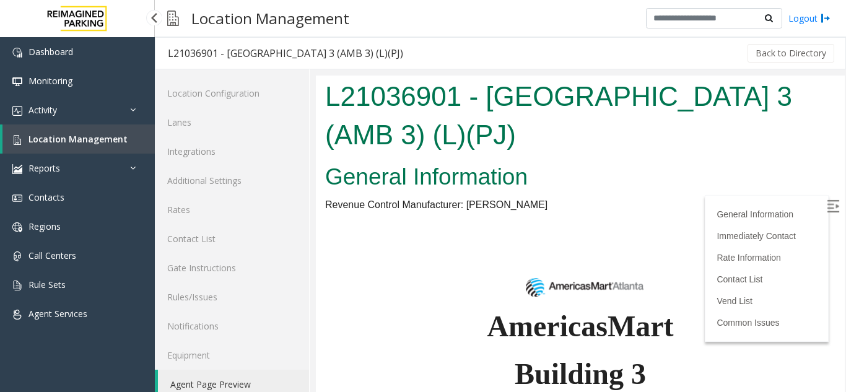
click at [83, 144] on span "Location Management" at bounding box center [77, 139] width 99 height 12
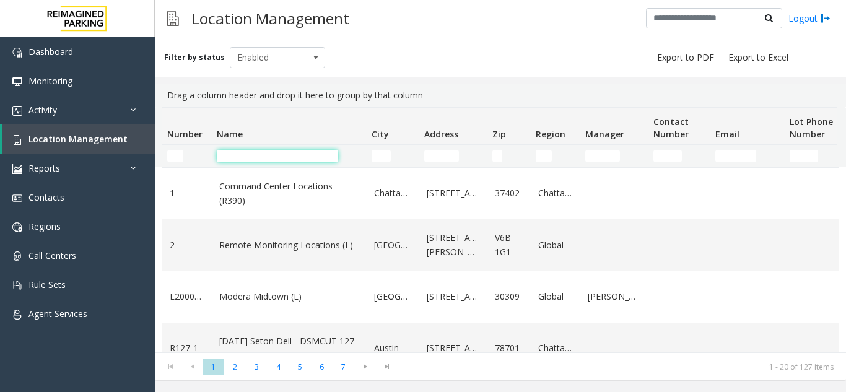
click at [224, 157] on input "Name Filter" at bounding box center [277, 156] width 121 height 12
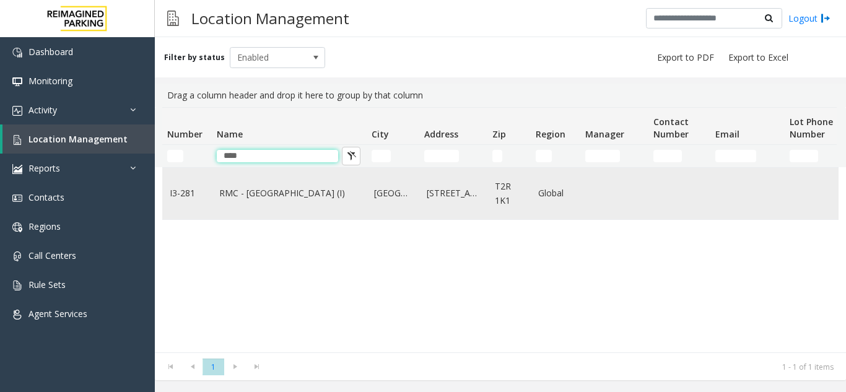
type input "****"
click at [379, 186] on link "Calgary" at bounding box center [393, 193] width 38 height 14
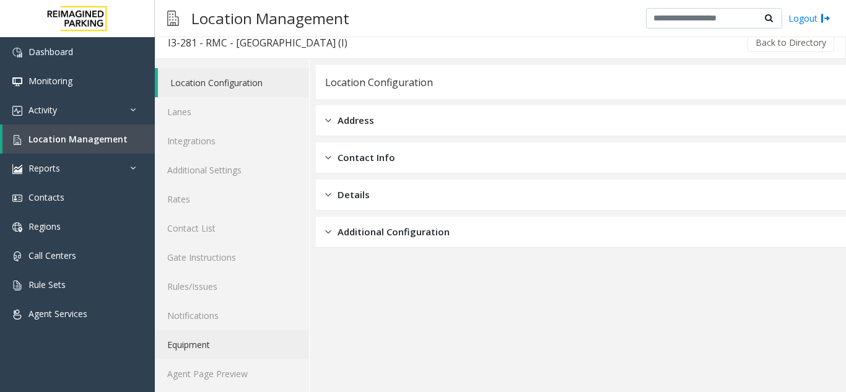
scroll to position [16, 0]
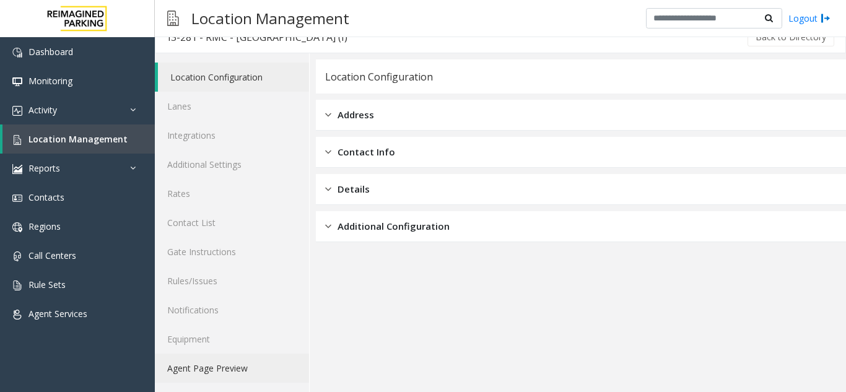
click at [247, 372] on link "Agent Page Preview" at bounding box center [232, 368] width 154 height 29
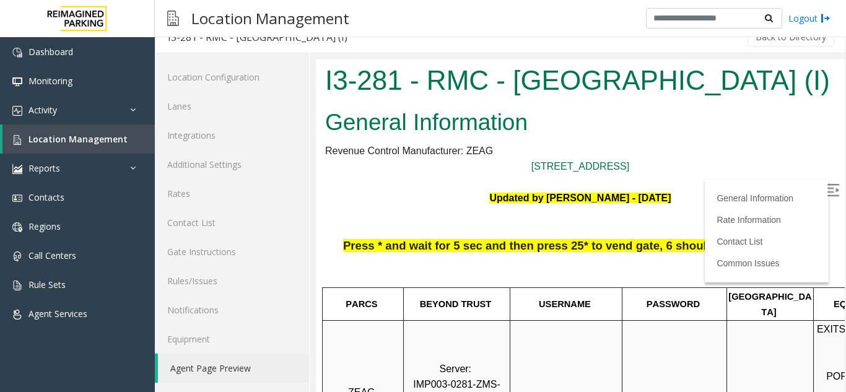
click at [827, 184] on img at bounding box center [833, 190] width 12 height 12
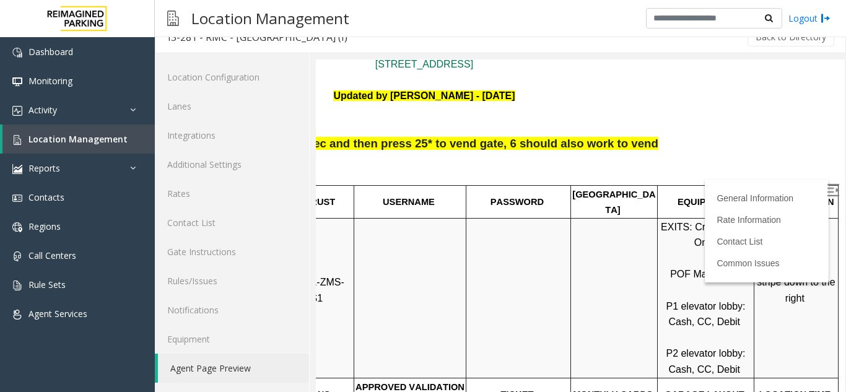
scroll to position [124, 175]
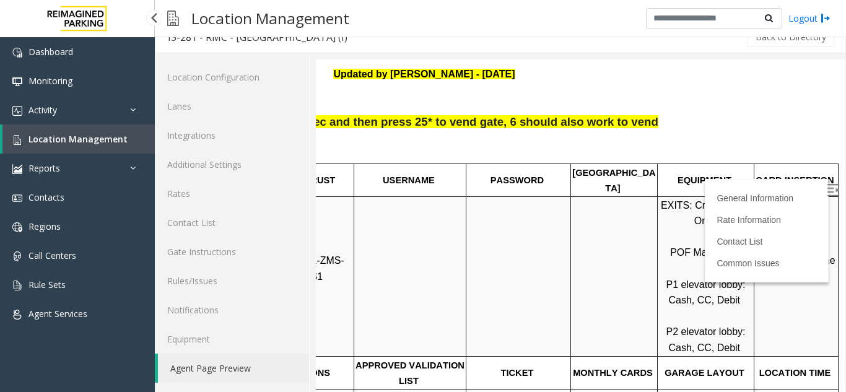
click at [63, 136] on span "Location Management" at bounding box center [77, 139] width 99 height 12
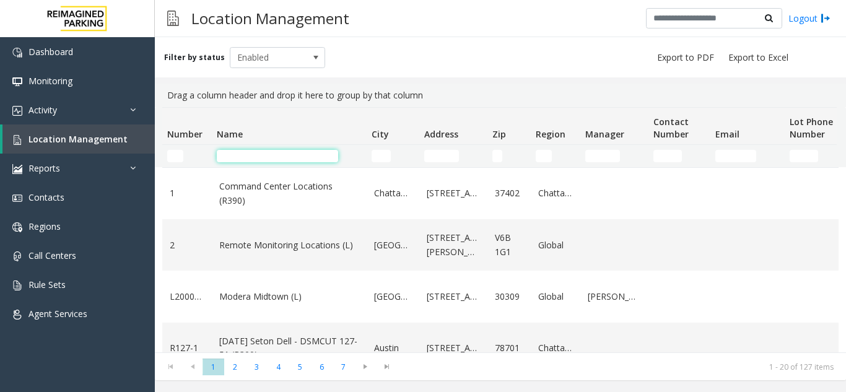
click at [274, 160] on input "Name Filter" at bounding box center [277, 156] width 121 height 12
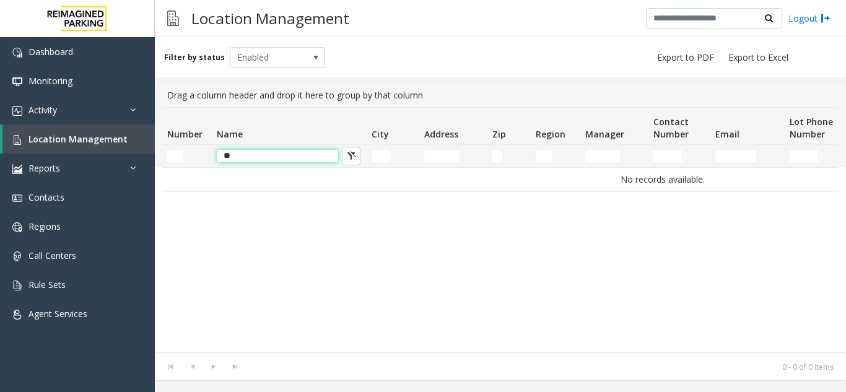
type input "*"
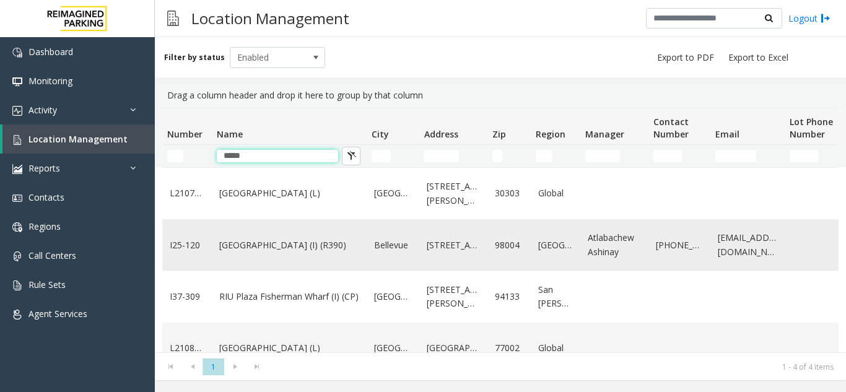
type input "*****"
click at [281, 251] on link "[GEOGRAPHIC_DATA] (I) (R390)" at bounding box center [289, 246] width 140 height 14
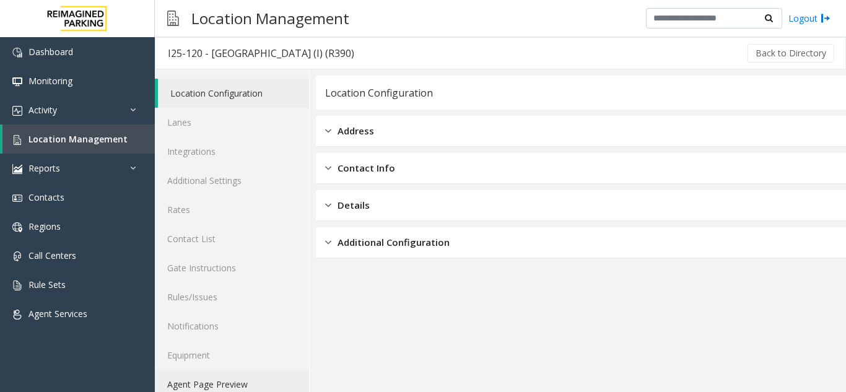
click at [222, 384] on link "Agent Page Preview" at bounding box center [232, 384] width 154 height 29
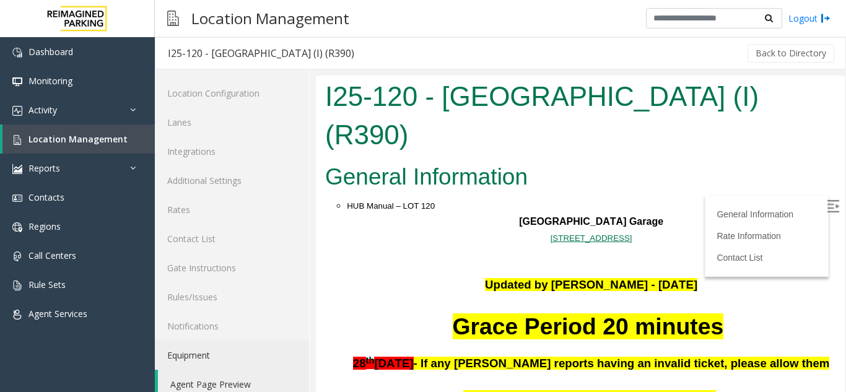
scroll to position [248, 0]
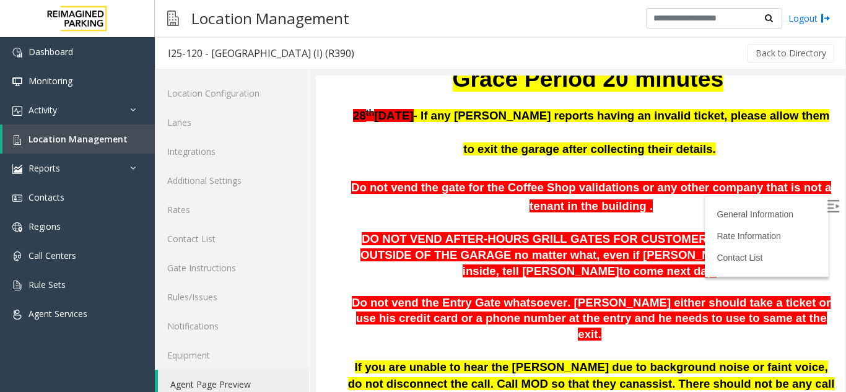
click at [827, 206] on img at bounding box center [833, 206] width 12 height 12
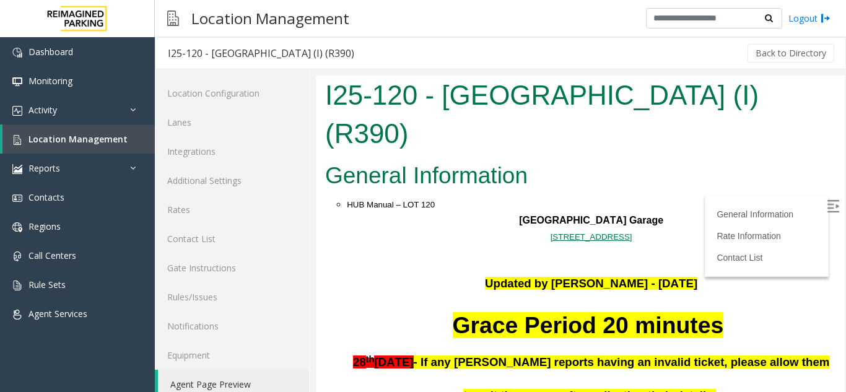
scroll to position [0, 0]
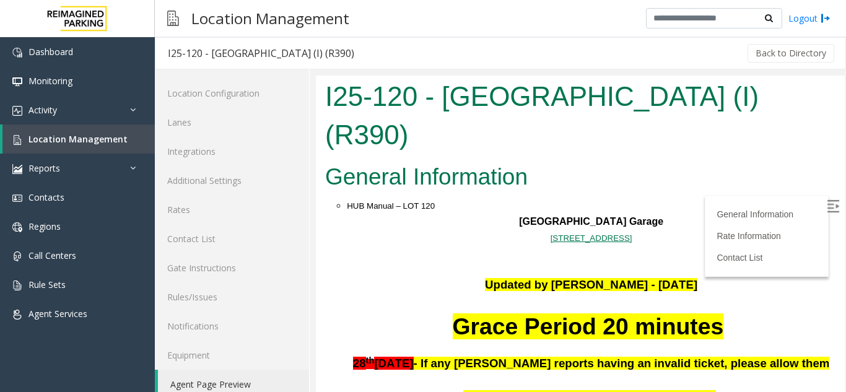
click at [701, 214] on p "[GEOGRAPHIC_DATA]" at bounding box center [591, 222] width 489 height 16
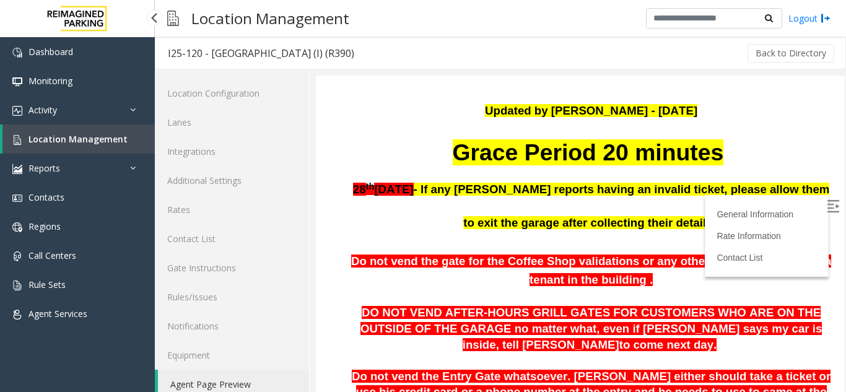
click at [85, 142] on span "Location Management" at bounding box center [77, 139] width 99 height 12
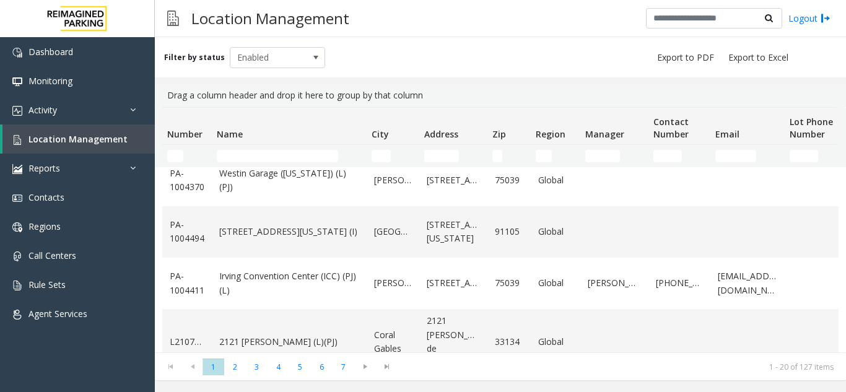
scroll to position [856, 0]
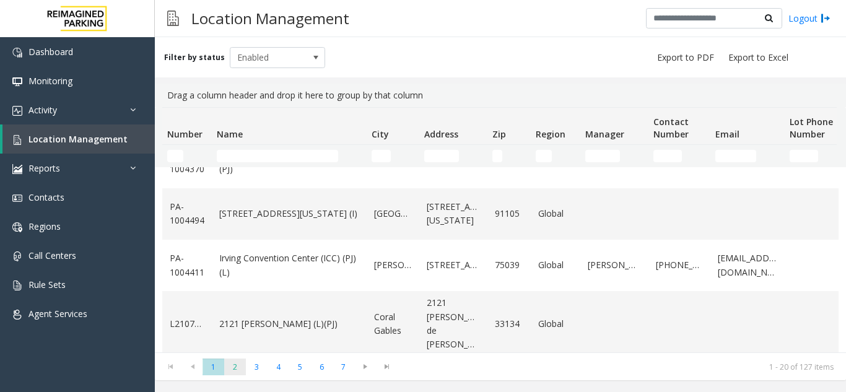
click at [234, 369] on span "2" at bounding box center [235, 367] width 22 height 17
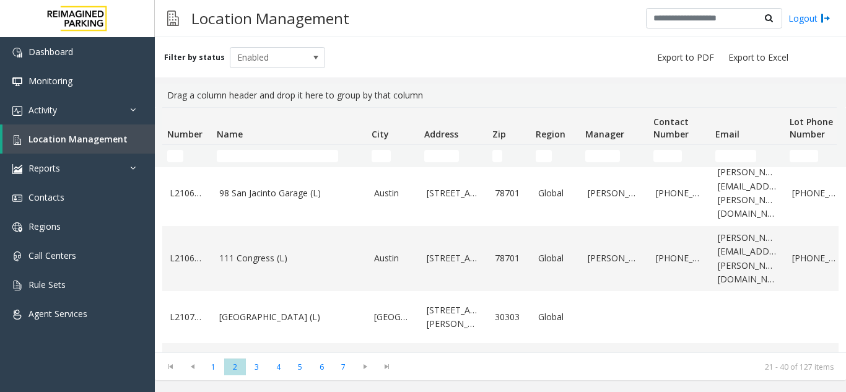
scroll to position [898, 0]
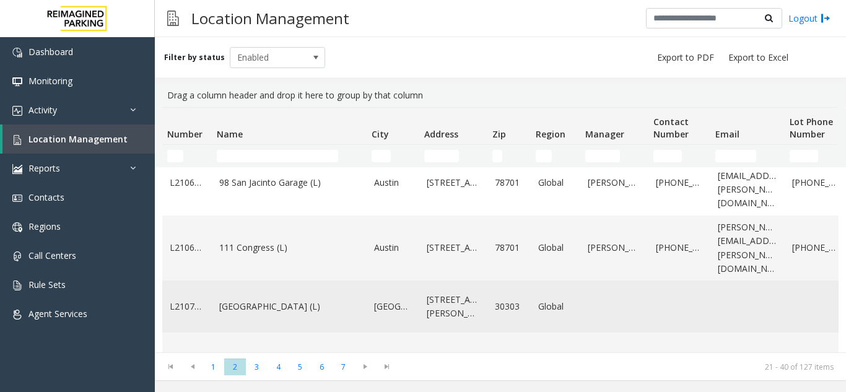
click at [333, 300] on link "[GEOGRAPHIC_DATA] (L)" at bounding box center [289, 307] width 140 height 14
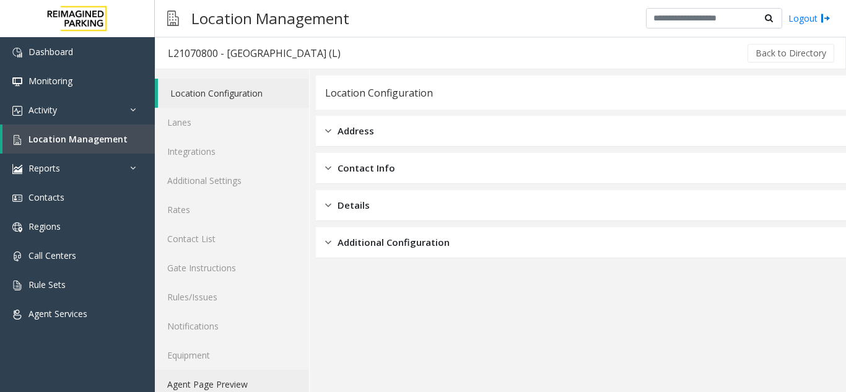
click at [220, 382] on link "Agent Page Preview" at bounding box center [232, 384] width 154 height 29
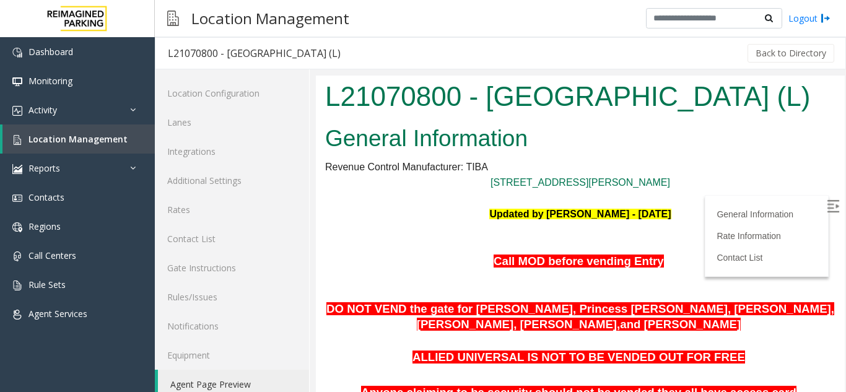
click at [827, 204] on img at bounding box center [833, 206] width 12 height 12
click at [79, 136] on span "Location Management" at bounding box center [77, 139] width 99 height 12
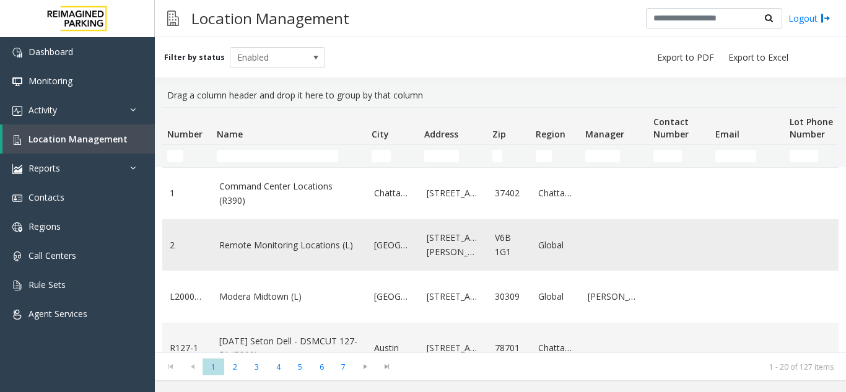
scroll to position [372, 0]
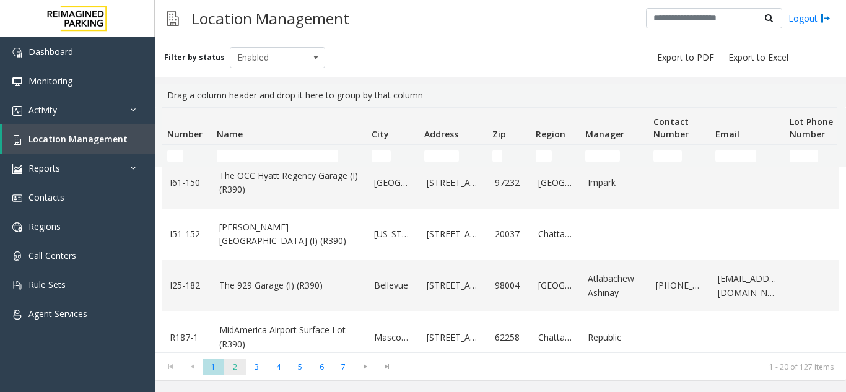
click at [238, 367] on span "2" at bounding box center [235, 367] width 22 height 17
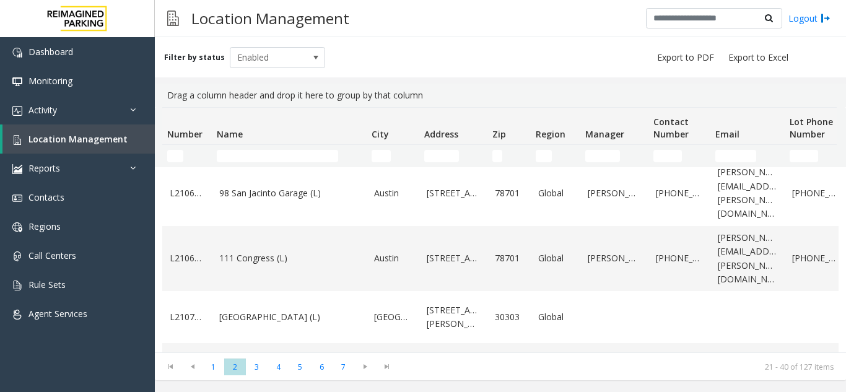
scroll to position [898, 0]
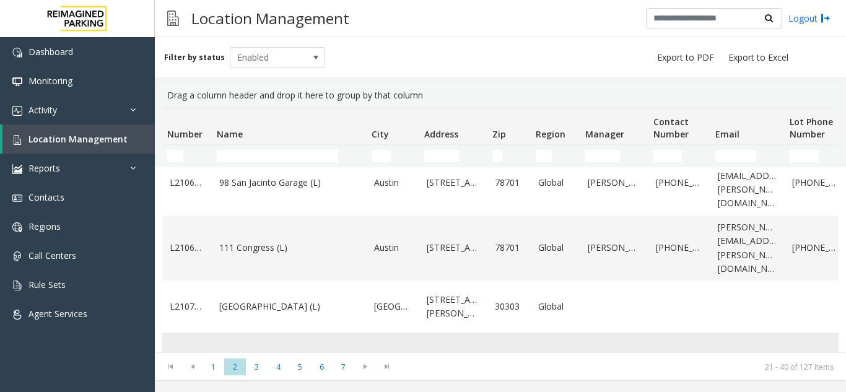
click at [322, 351] on link "[STREET_ADDRESS](PJ)" at bounding box center [289, 358] width 140 height 14
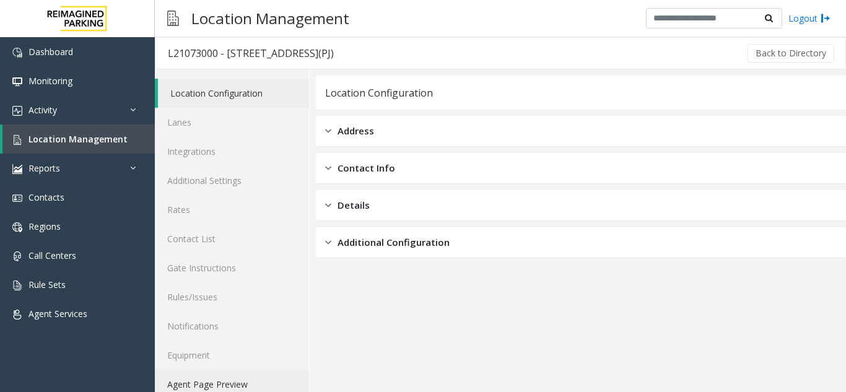
click at [253, 388] on link "Agent Page Preview" at bounding box center [232, 384] width 154 height 29
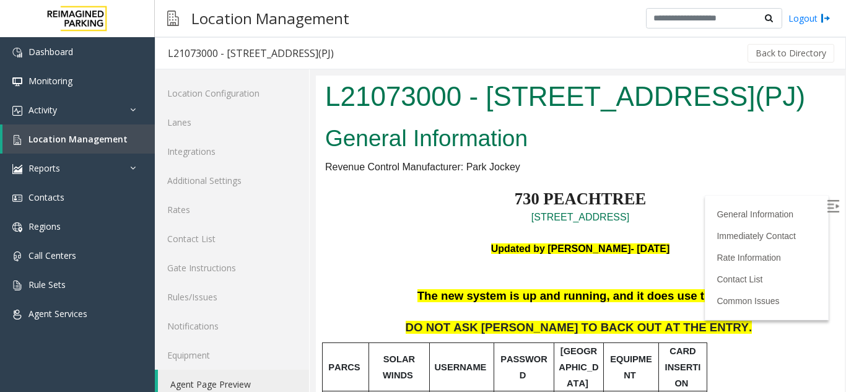
click at [827, 207] on img at bounding box center [833, 206] width 12 height 12
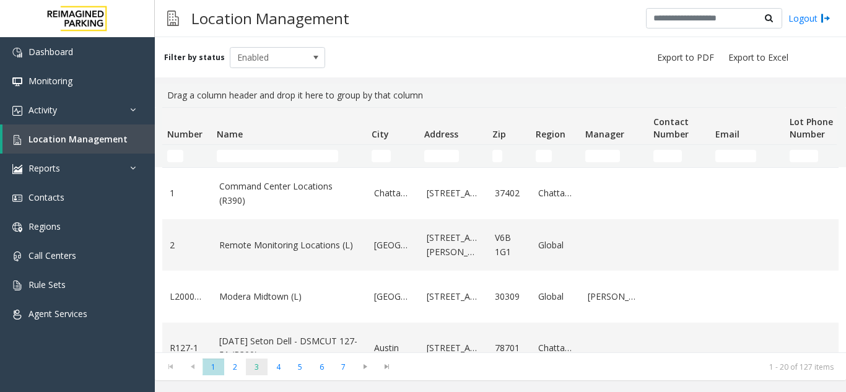
click at [262, 367] on span "3" at bounding box center [257, 367] width 22 height 17
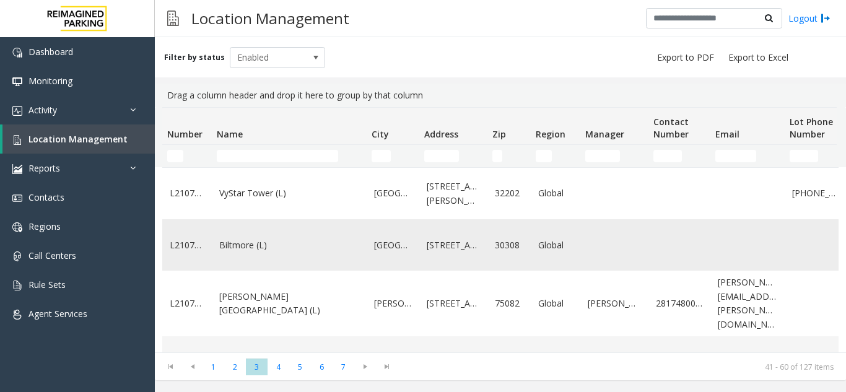
click at [271, 252] on link "Biltmore (L)" at bounding box center [289, 246] width 140 height 14
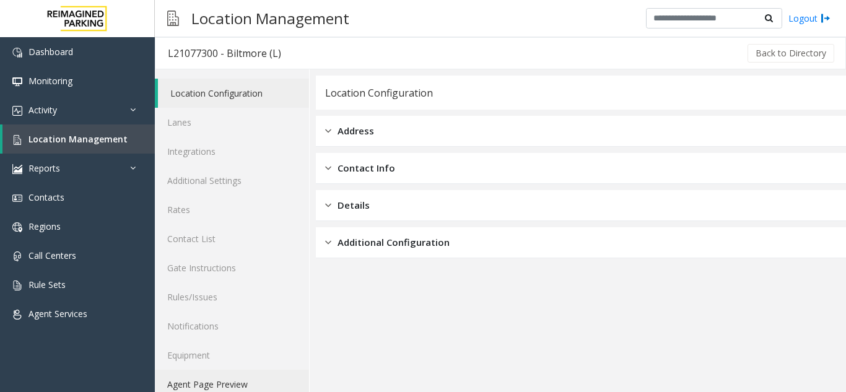
click at [228, 379] on link "Agent Page Preview" at bounding box center [232, 384] width 154 height 29
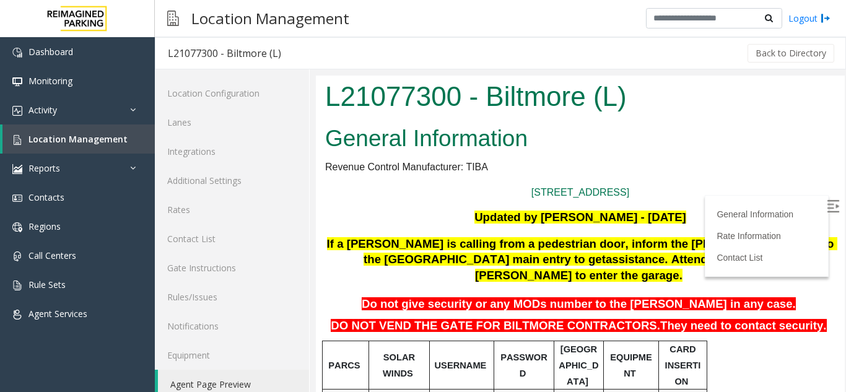
click at [827, 204] on img at bounding box center [833, 206] width 12 height 12
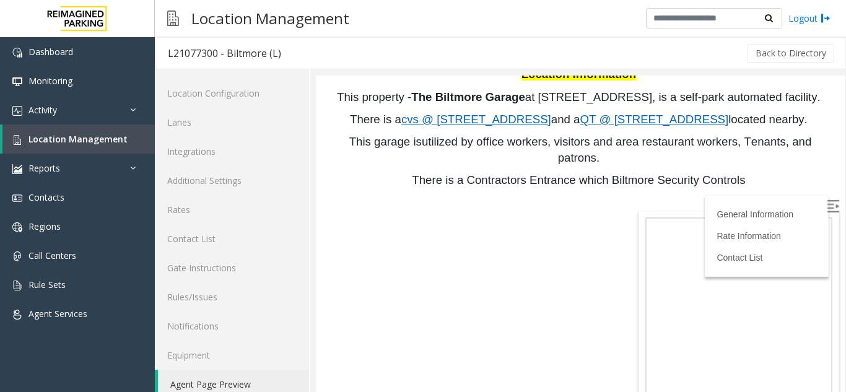
scroll to position [867, 0]
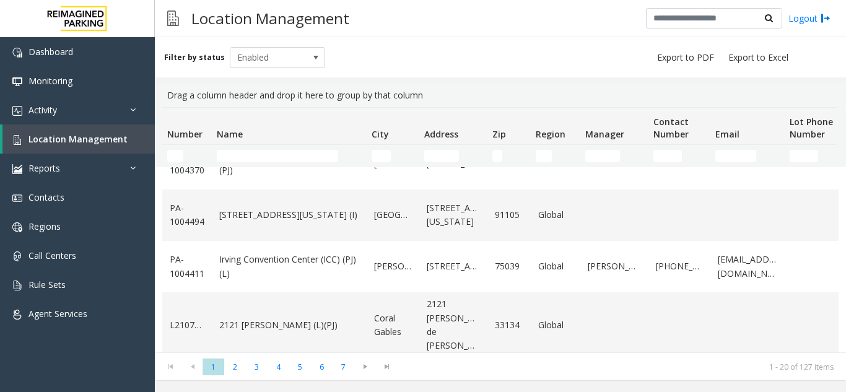
scroll to position [856, 0]
click at [256, 369] on span "3" at bounding box center [257, 367] width 22 height 17
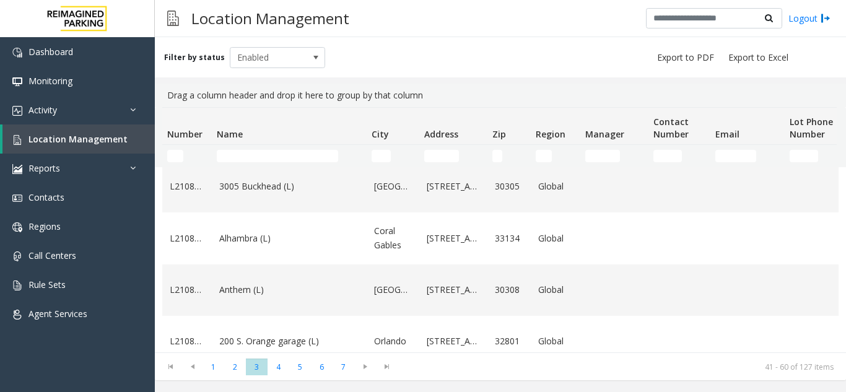
scroll to position [186, 0]
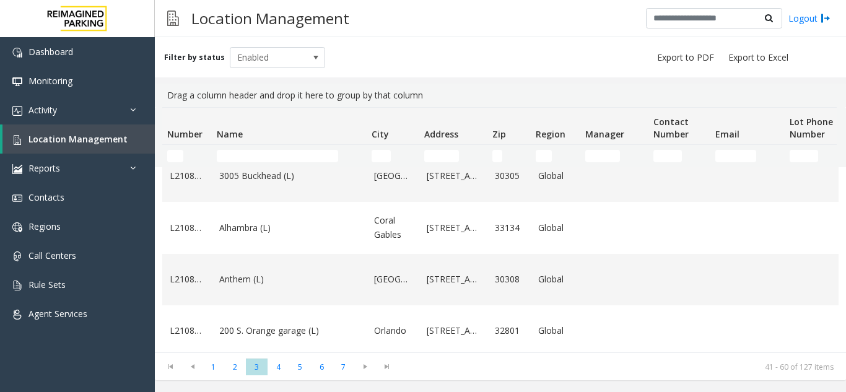
click at [350, 202] on td "3005 Buckhead (L)" at bounding box center [289, 176] width 155 height 51
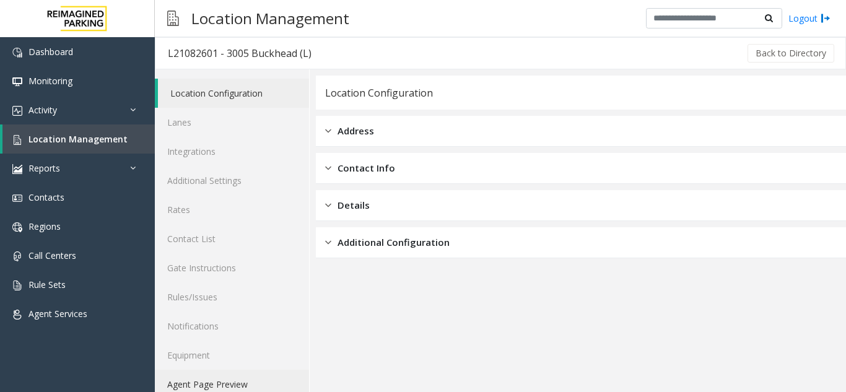
click at [216, 379] on link "Agent Page Preview" at bounding box center [232, 384] width 154 height 29
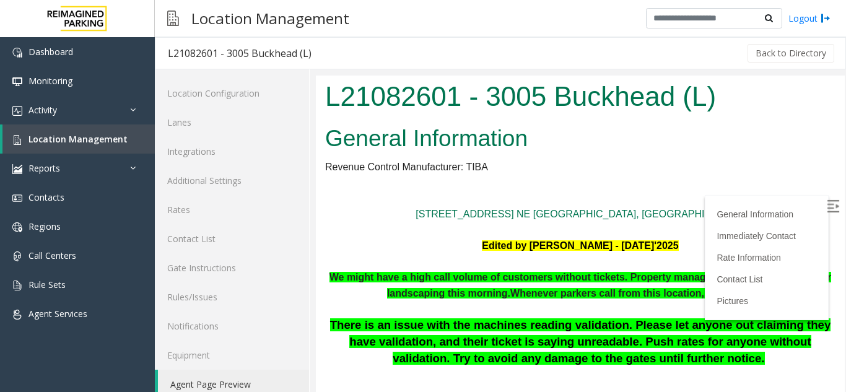
click at [827, 206] on img at bounding box center [833, 206] width 12 height 12
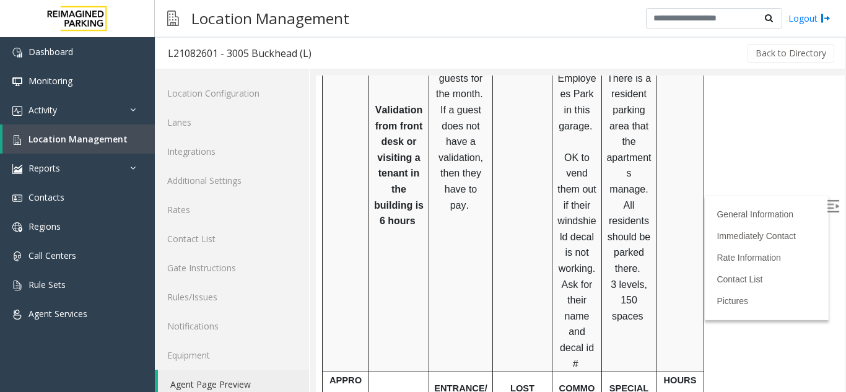
scroll to position [929, 0]
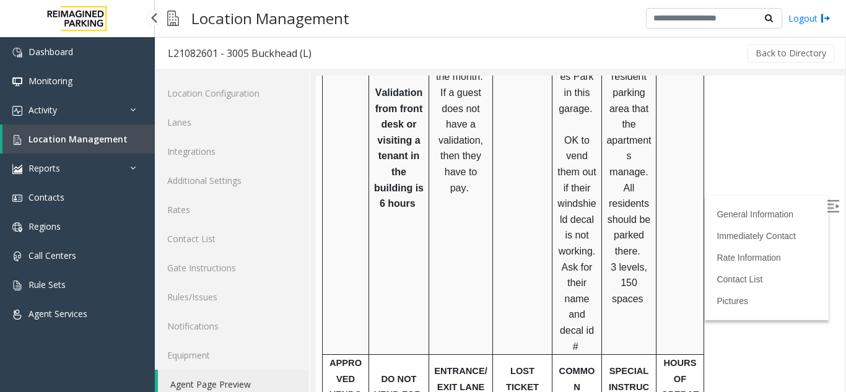
click at [80, 143] on span "Location Management" at bounding box center [77, 139] width 99 height 12
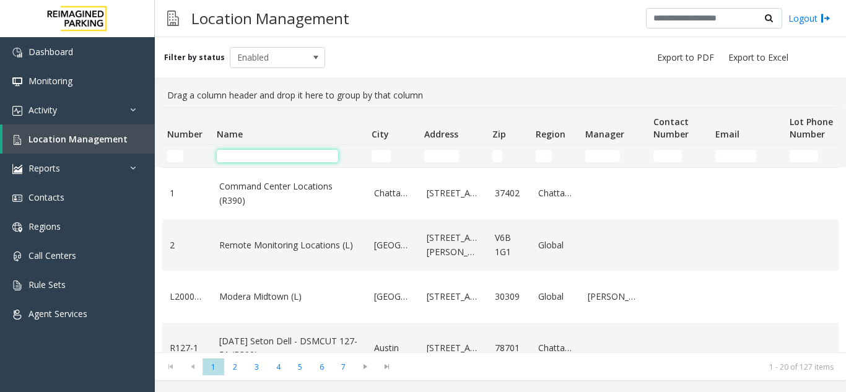
click at [279, 159] on input "Name Filter" at bounding box center [277, 156] width 121 height 12
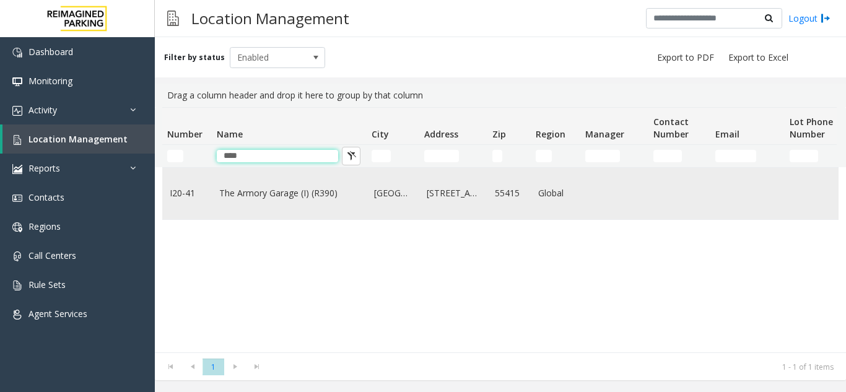
type input "****"
click at [283, 183] on td "The Armory Garage (I) (R390)" at bounding box center [289, 193] width 155 height 51
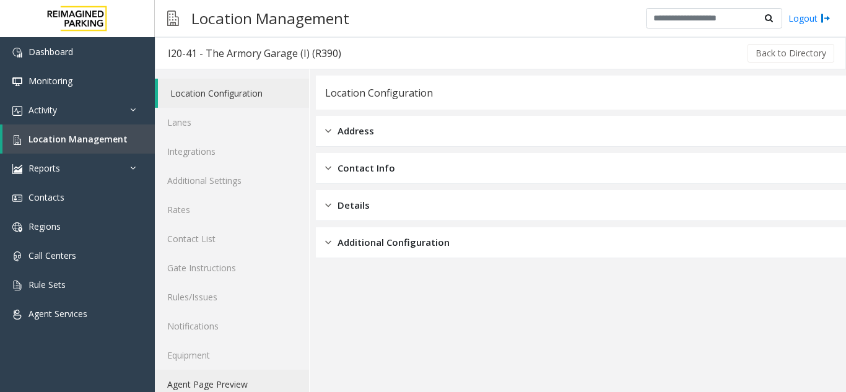
click at [227, 385] on link "Agent Page Preview" at bounding box center [232, 384] width 154 height 29
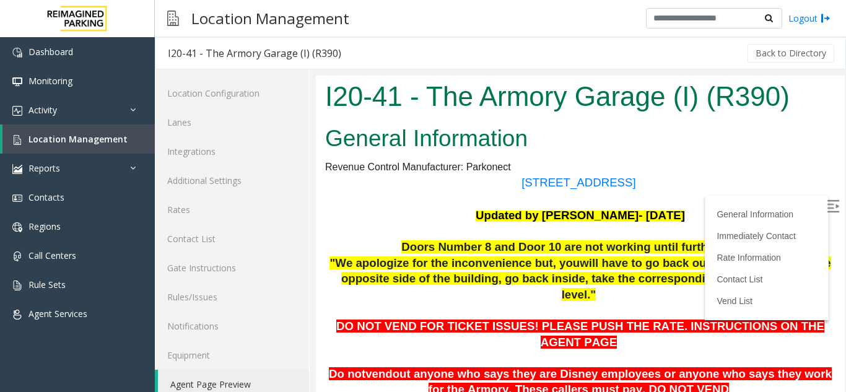
click at [827, 205] on img at bounding box center [833, 206] width 12 height 12
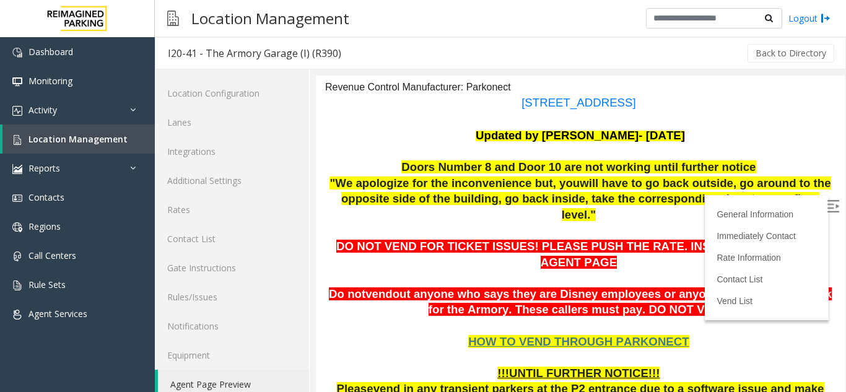
scroll to position [186, 0]
